Goal: Task Accomplishment & Management: Complete application form

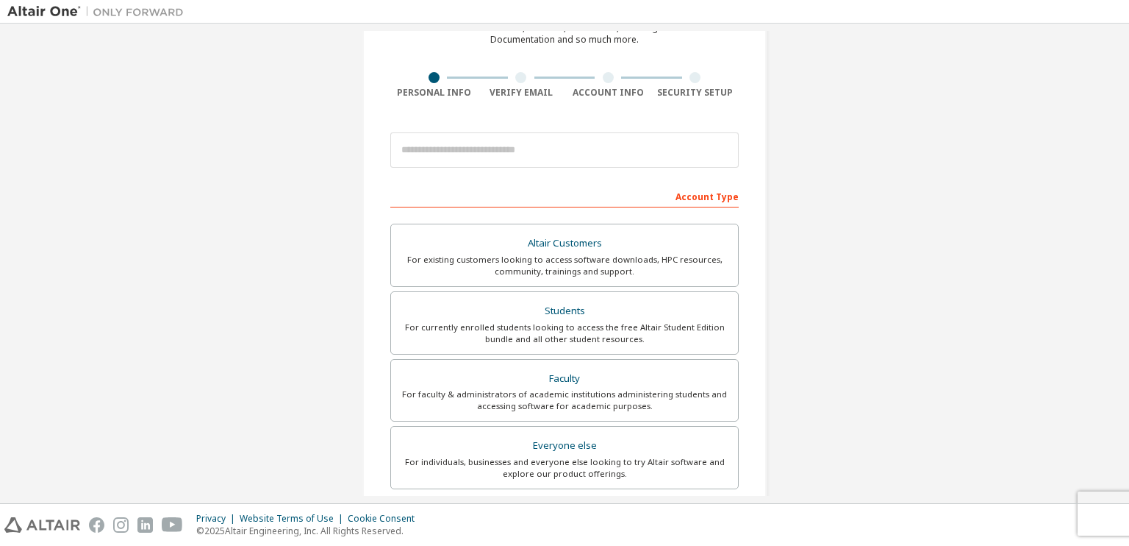
scroll to position [82, 0]
click at [479, 338] on div "For currently enrolled students looking to access the free Altair Student Editi…" at bounding box center [564, 333] width 329 height 24
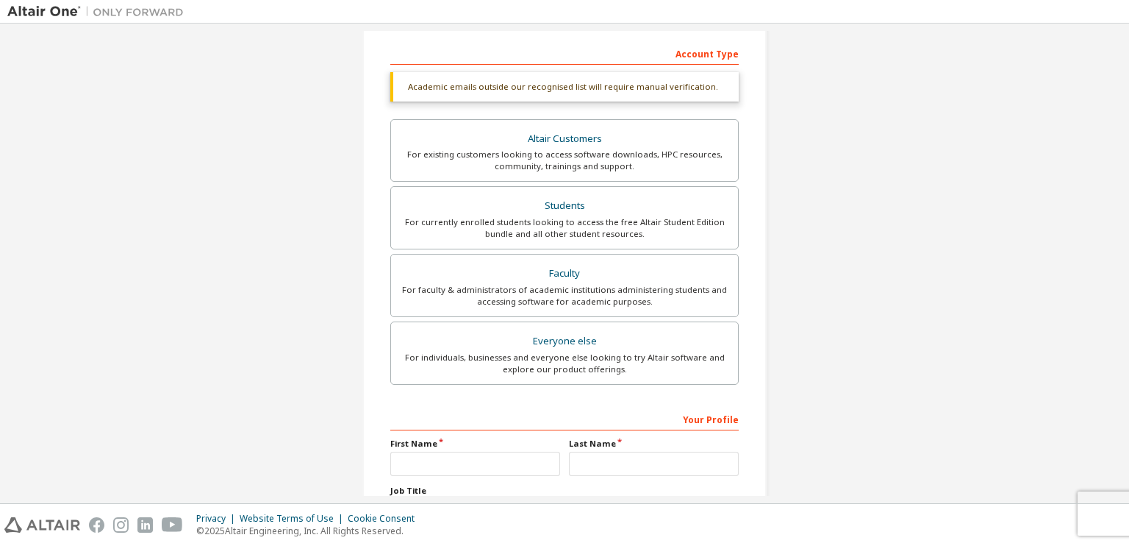
scroll to position [349, 0]
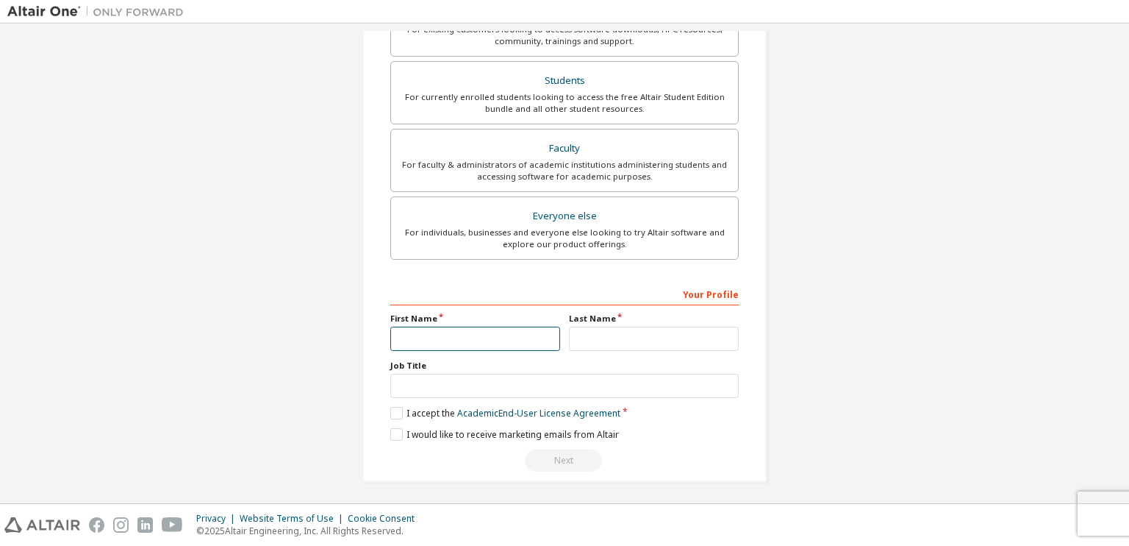
click at [469, 332] on input "text" at bounding box center [475, 338] width 170 height 24
type input "**********"
click at [650, 341] on input "text" at bounding box center [654, 338] width 170 height 24
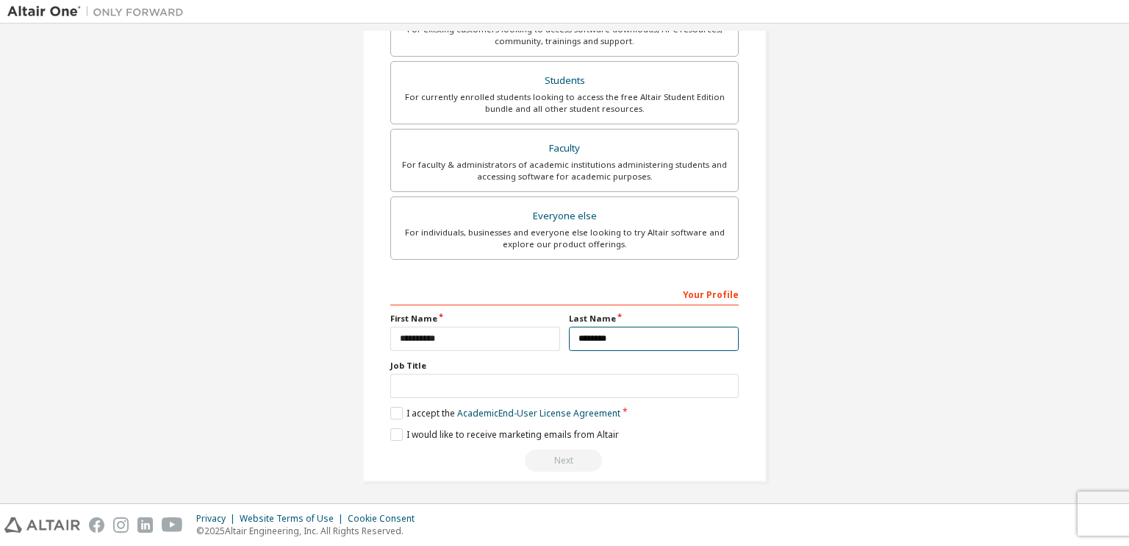
type input "********"
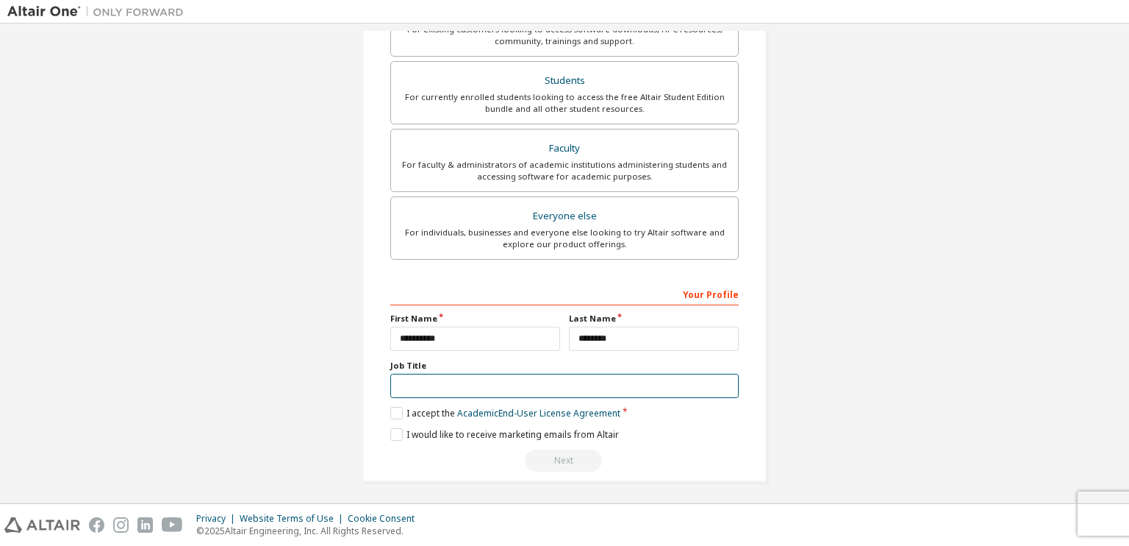
click at [579, 378] on input "text" at bounding box center [564, 386] width 349 height 24
drag, startPoint x: 429, startPoint y: 360, endPoint x: 378, endPoint y: 355, distance: 51.7
click at [378, 355] on div "**********" at bounding box center [565, 91] width 404 height 782
click at [393, 362] on label "Job Title" at bounding box center [564, 366] width 349 height 12
drag, startPoint x: 422, startPoint y: 363, endPoint x: 358, endPoint y: 363, distance: 64.0
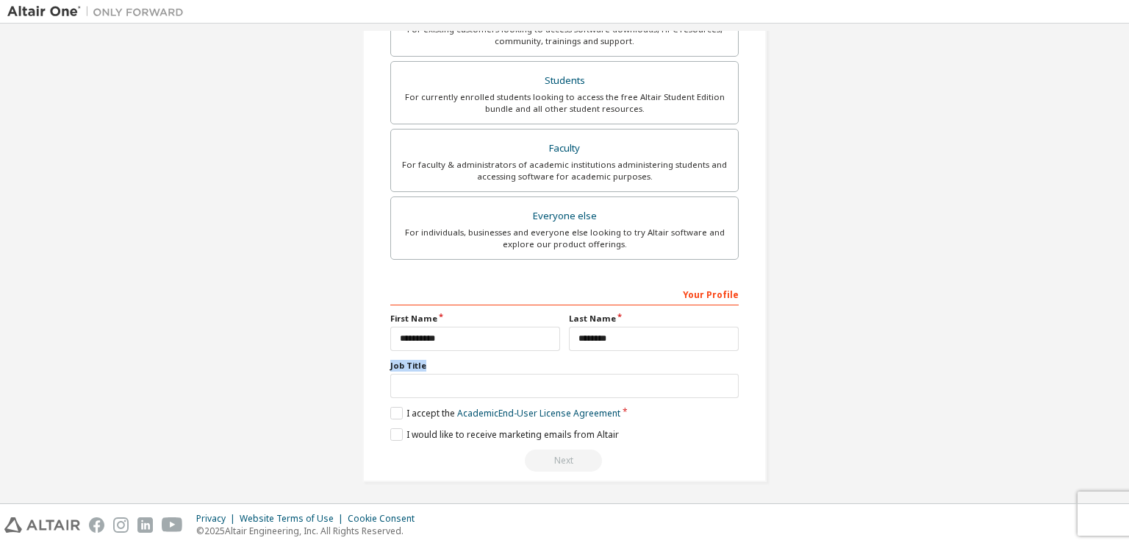
click at [358, 363] on div "**********" at bounding box center [565, 90] width 440 height 817
click at [613, 363] on label "Job Title" at bounding box center [564, 366] width 349 height 12
click at [593, 382] on input "text" at bounding box center [564, 386] width 349 height 24
type input "*******"
click at [396, 408] on label "I accept the Academic End-User License Agreement" at bounding box center [505, 413] width 230 height 13
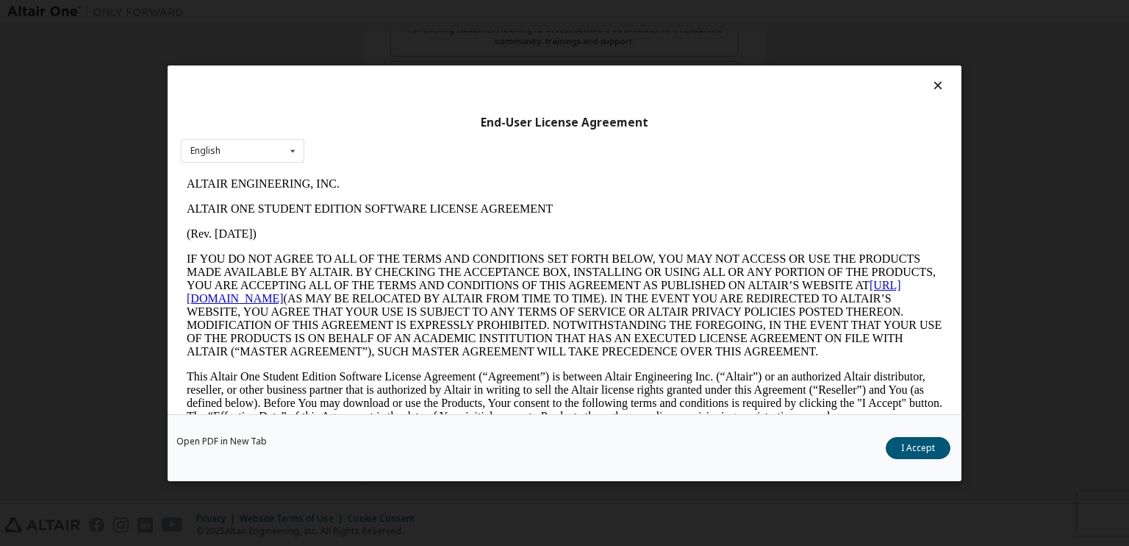
scroll to position [0, 0]
click at [235, 149] on div "English English" at bounding box center [243, 150] width 124 height 24
click at [902, 450] on button "I Accept" at bounding box center [918, 447] width 65 height 22
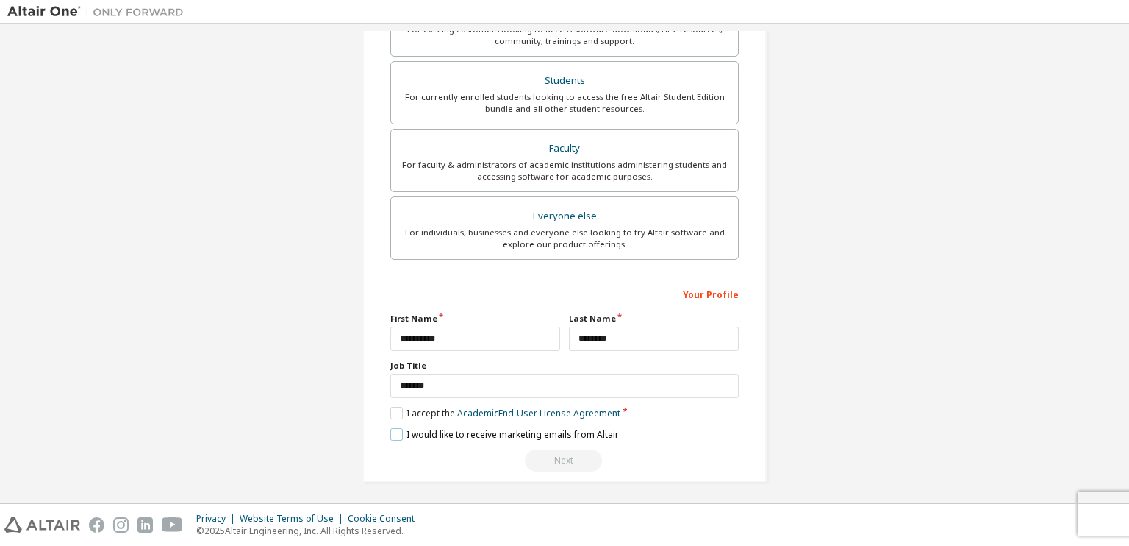
click at [394, 434] on label "I would like to receive marketing emails from Altair" at bounding box center [504, 434] width 229 height 13
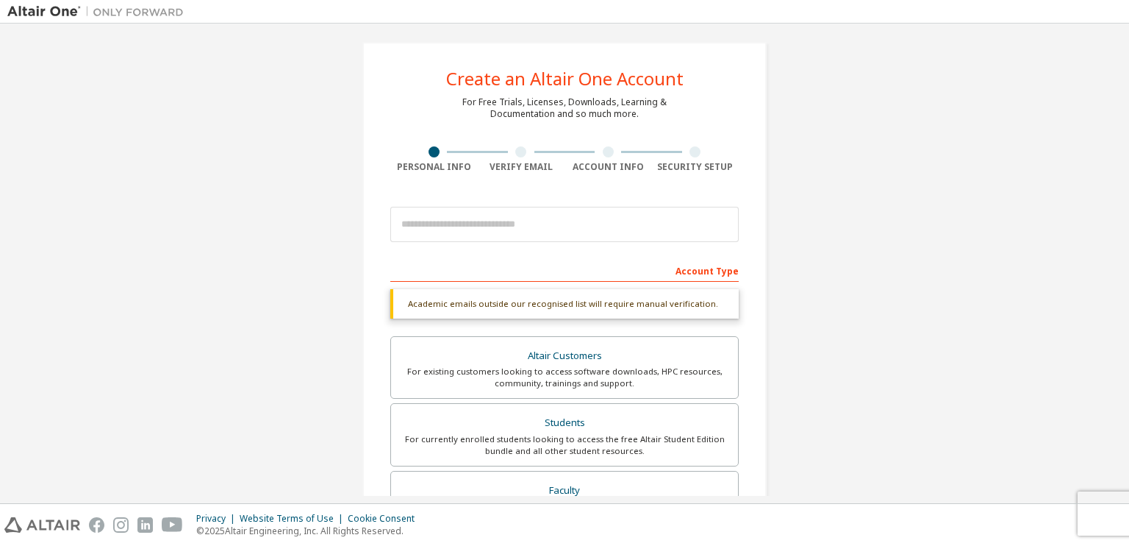
scroll to position [5, 0]
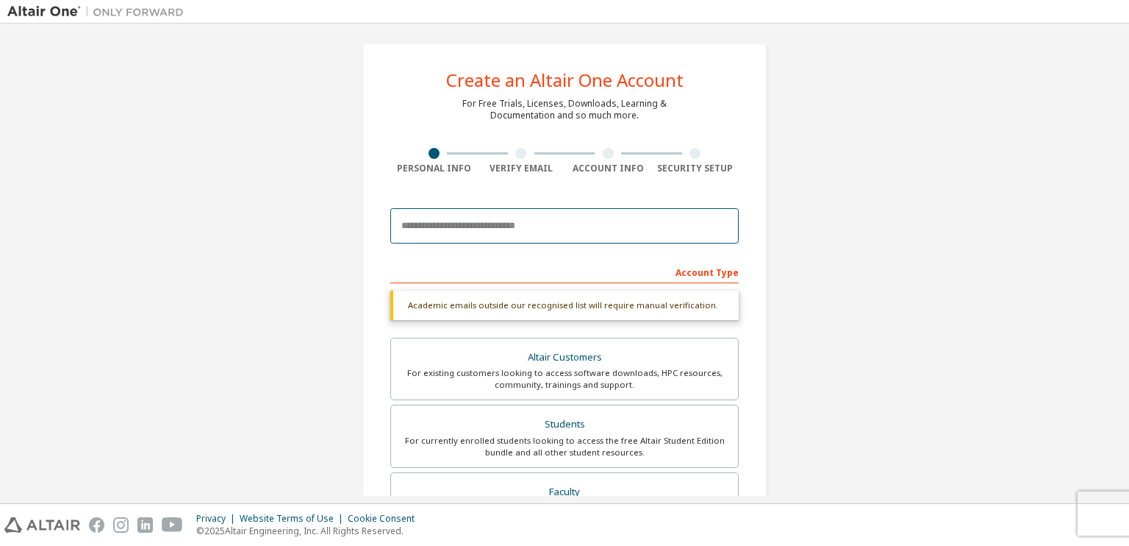
click at [579, 221] on input "email" at bounding box center [564, 225] width 349 height 35
type input "**********"
drag, startPoint x: 567, startPoint y: 225, endPoint x: 381, endPoint y: 223, distance: 186.0
click at [381, 223] on div "**********" at bounding box center [565, 434] width 404 height 782
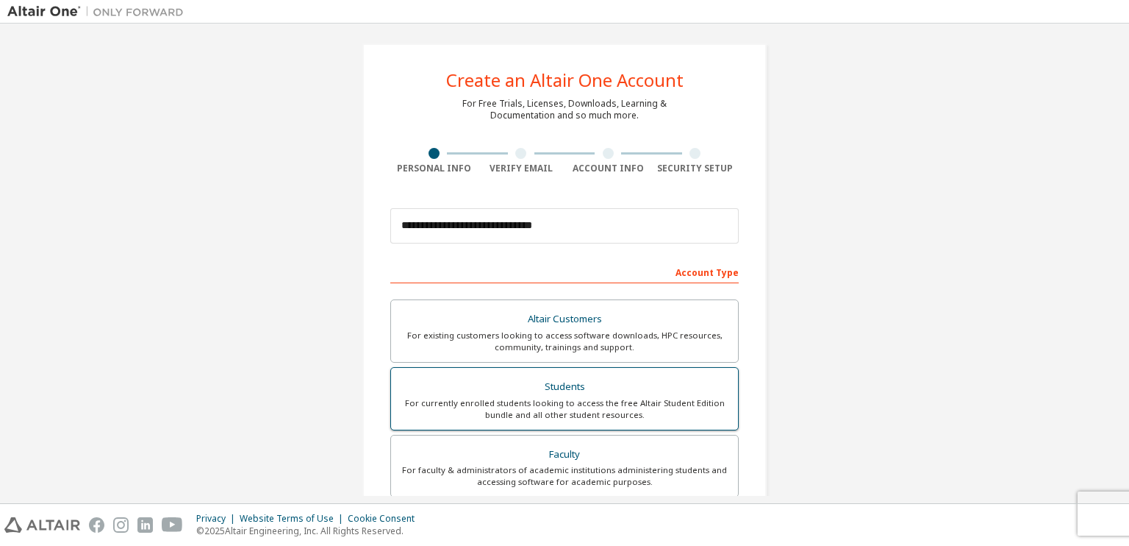
click at [487, 385] on div "Students" at bounding box center [564, 386] width 329 height 21
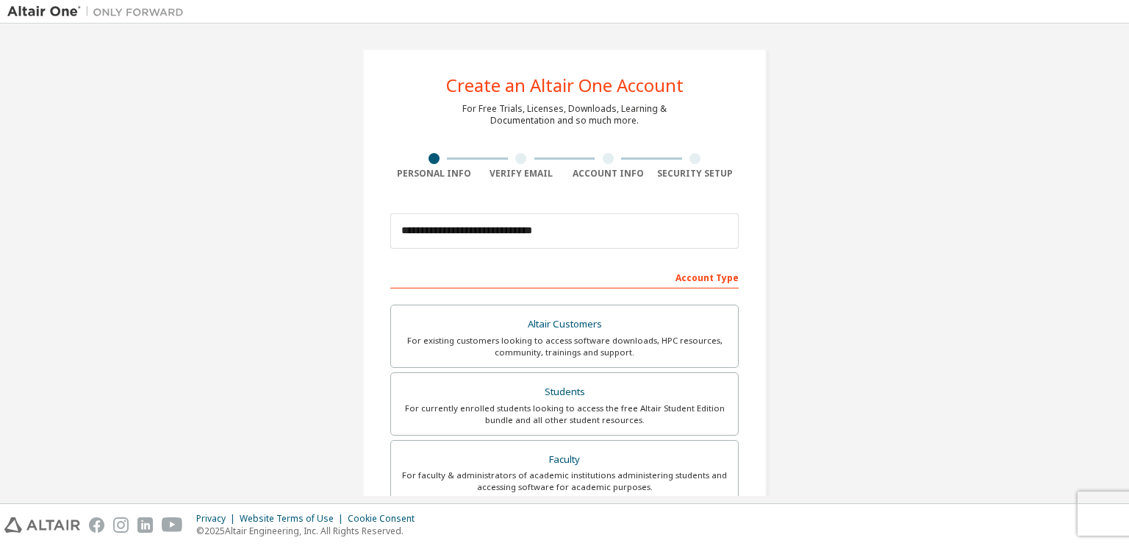
scroll to position [310, 0]
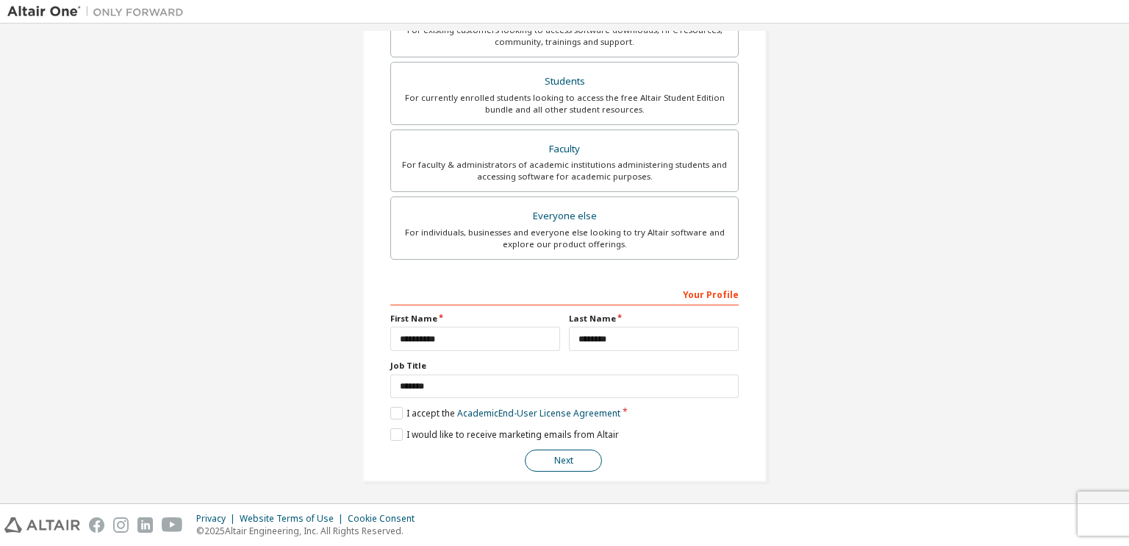
click at [551, 462] on button "Next" at bounding box center [563, 460] width 77 height 22
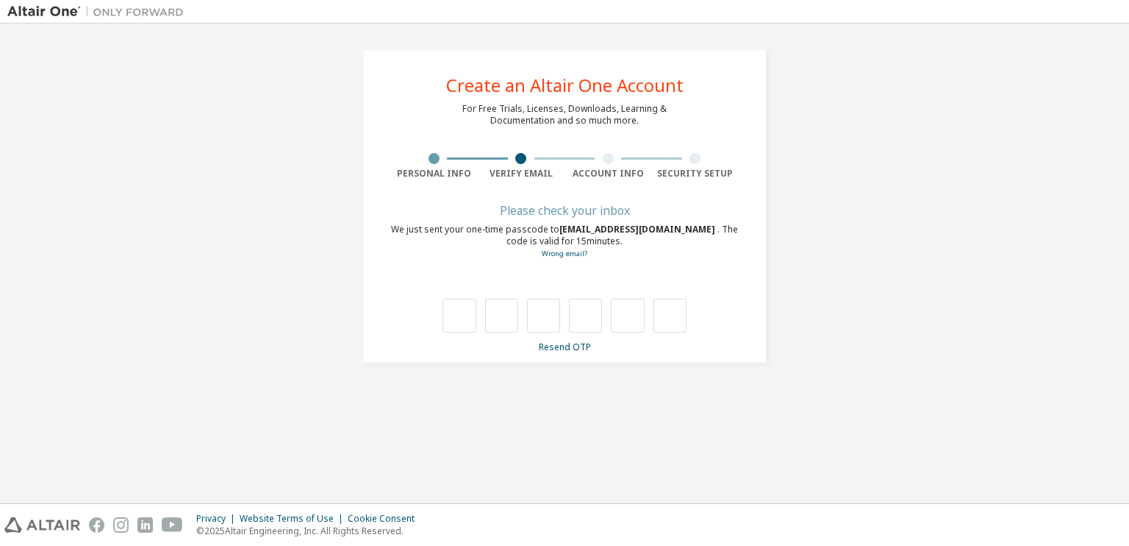
scroll to position [0, 0]
type input "*"
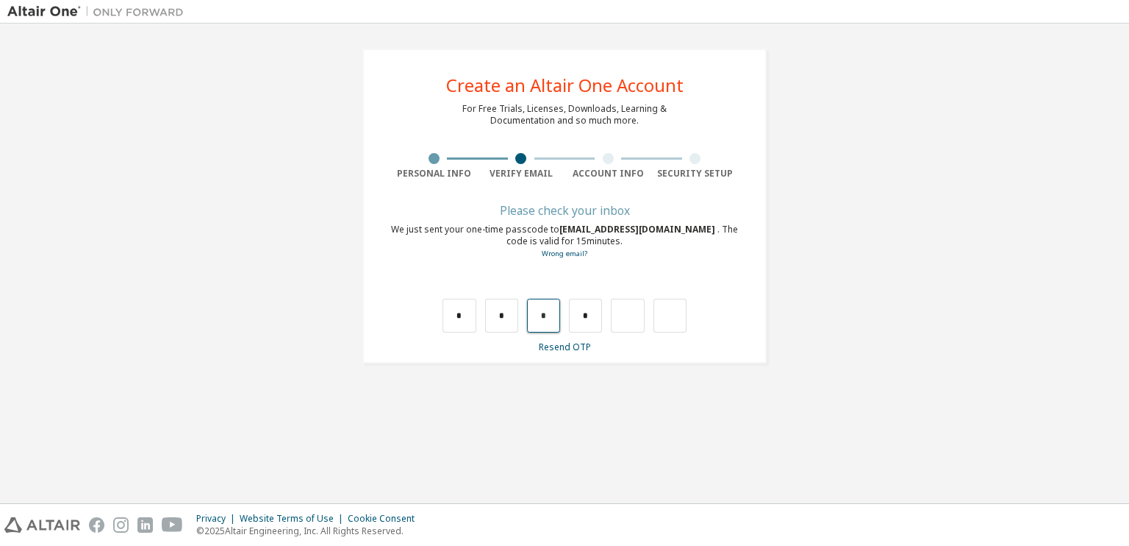
click at [546, 316] on input "*" at bounding box center [543, 316] width 33 height 34
click at [550, 316] on input "text" at bounding box center [543, 316] width 33 height 34
type input "*"
click at [586, 318] on input "text" at bounding box center [585, 316] width 33 height 34
type input "*"
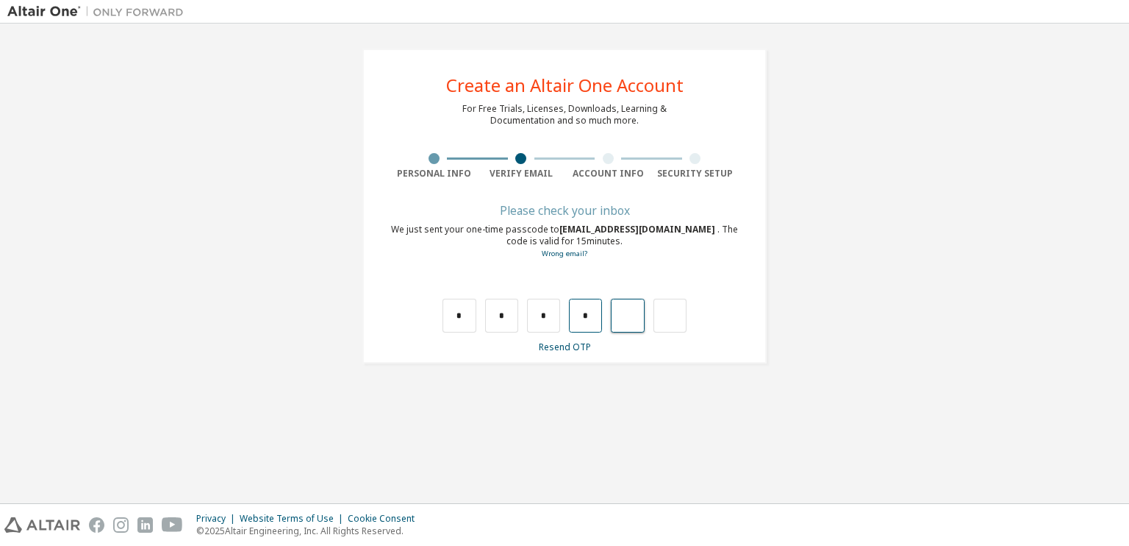
type input "*"
